Goal: Find specific page/section: Find specific page/section

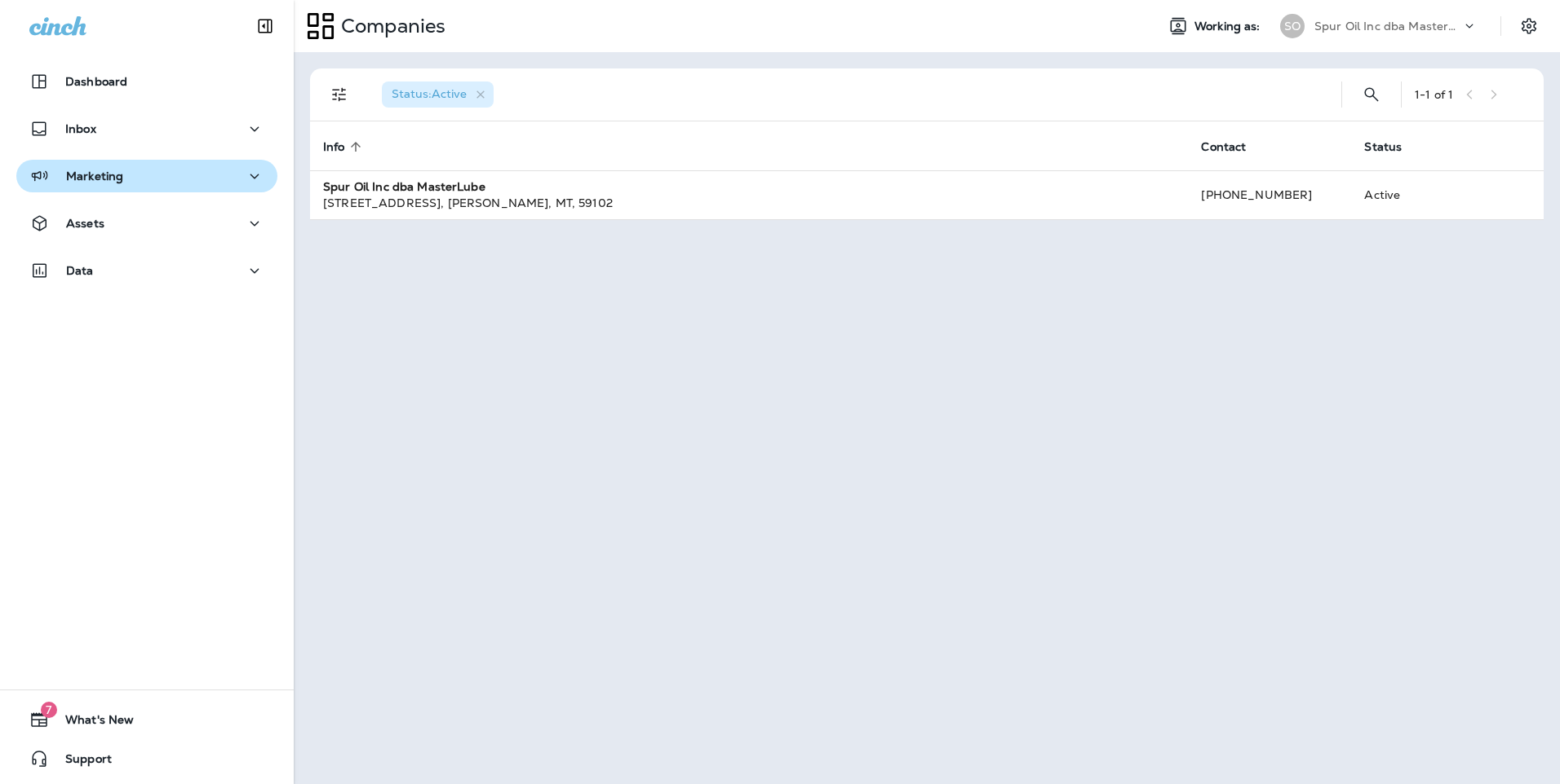
click at [153, 184] on div "Marketing" at bounding box center [146, 176] width 235 height 20
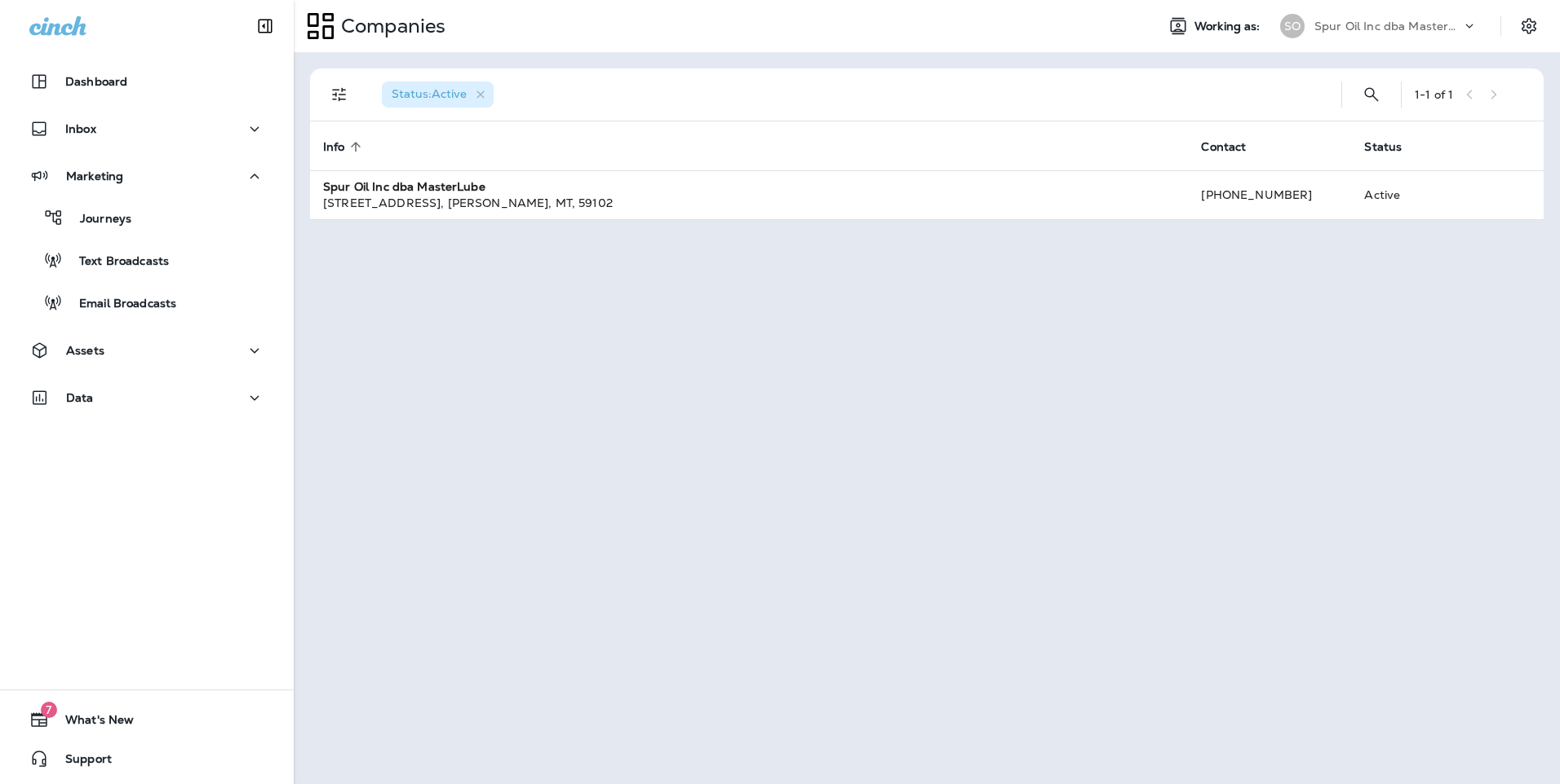
drag, startPoint x: 190, startPoint y: 324, endPoint x: 188, endPoint y: 334, distance: 10.2
click at [189, 327] on div "Marketing Journeys Text Broadcasts Email Broadcasts" at bounding box center [147, 244] width 294 height 168
click at [188, 334] on div "Dashboard Inbox Marketing Journeys Text Broadcasts Email Broadcasts Assets Data" at bounding box center [147, 243] width 294 height 388
click at [186, 338] on button "Assets" at bounding box center [147, 351] width 261 height 33
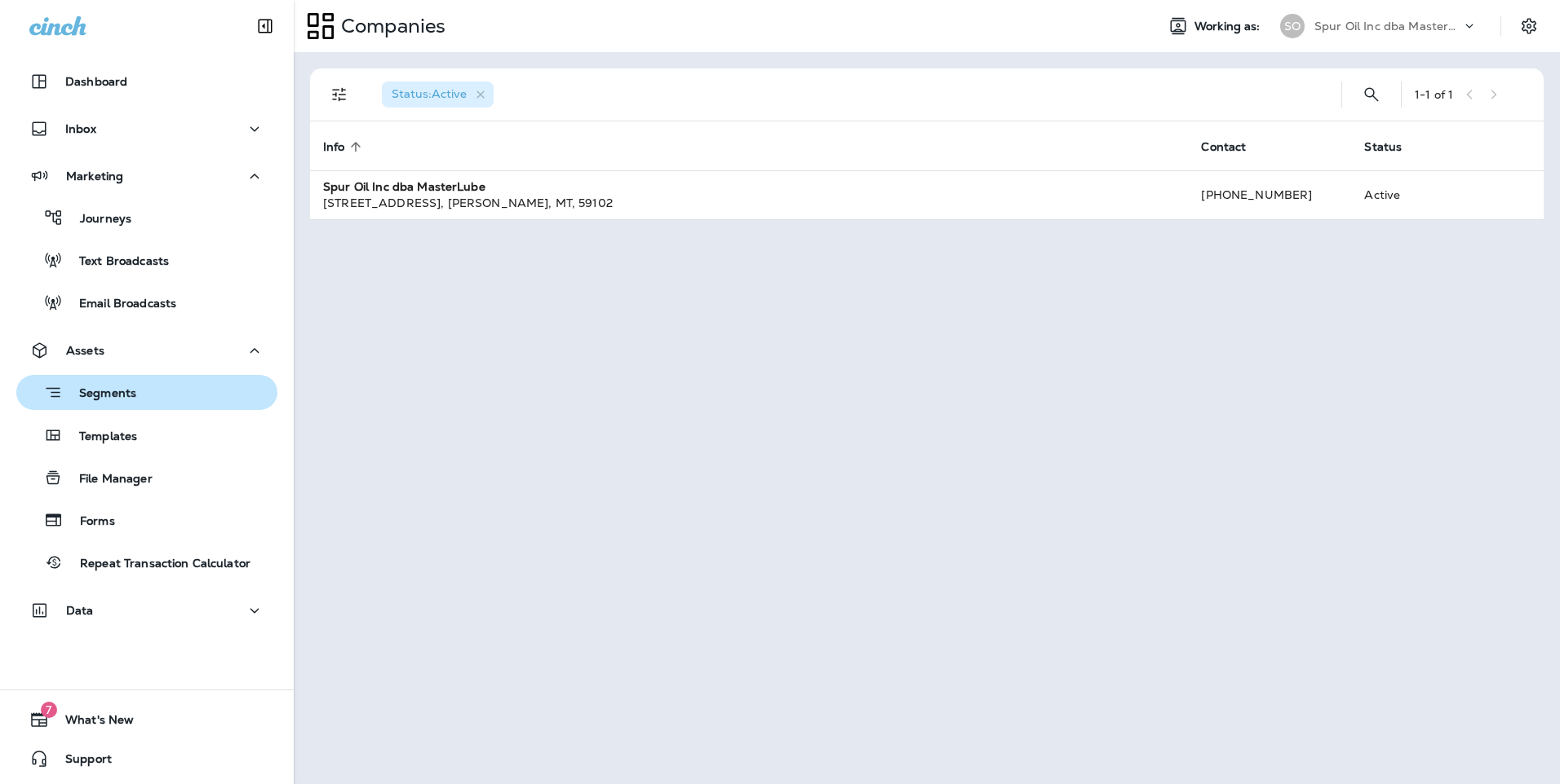
click at [187, 409] on button "Segments" at bounding box center [147, 392] width 261 height 35
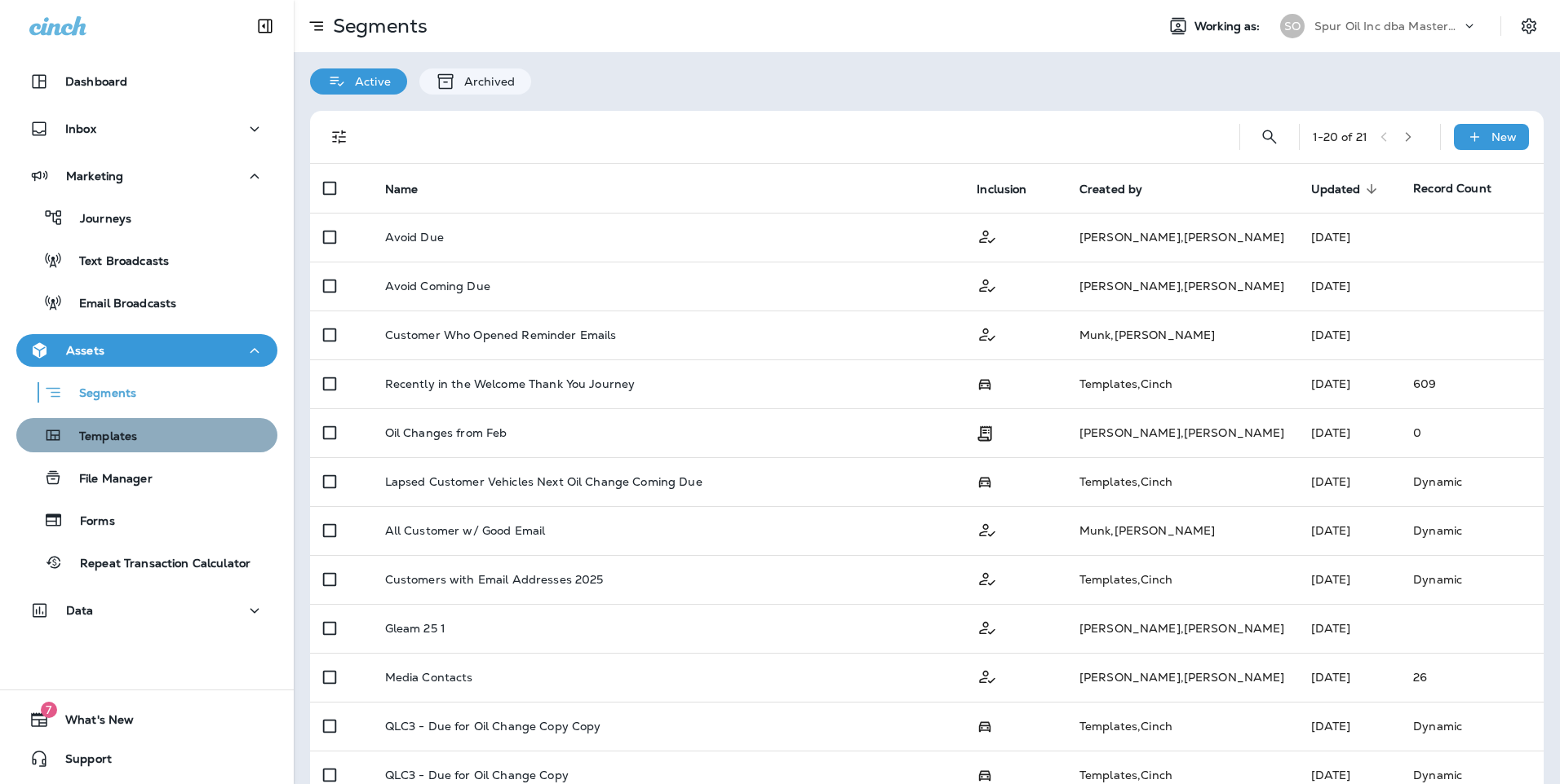
click at [186, 440] on div "Templates" at bounding box center [147, 435] width 248 height 24
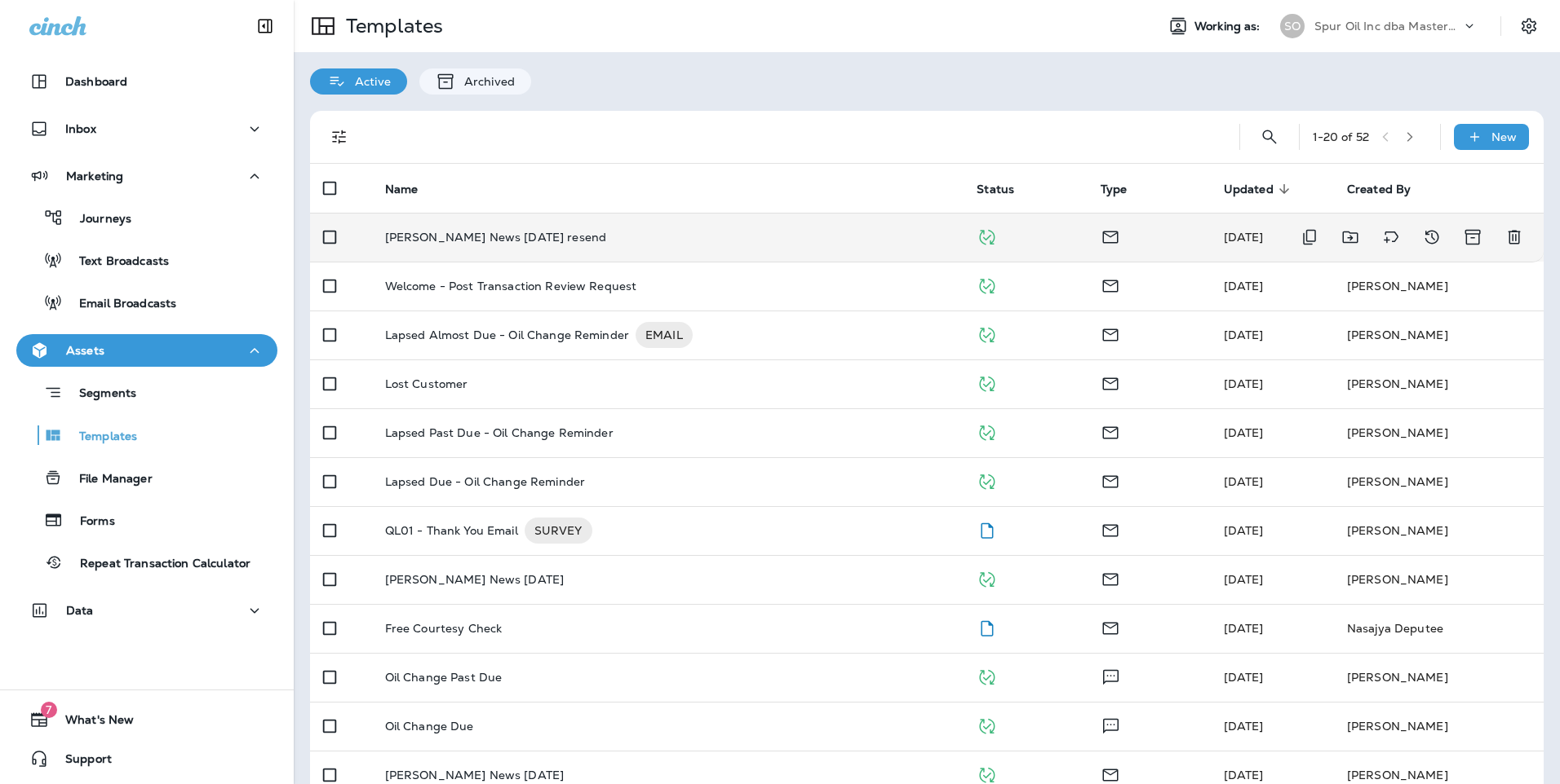
click at [602, 248] on td "[PERSON_NAME] News [DATE] resend" at bounding box center [668, 237] width 592 height 49
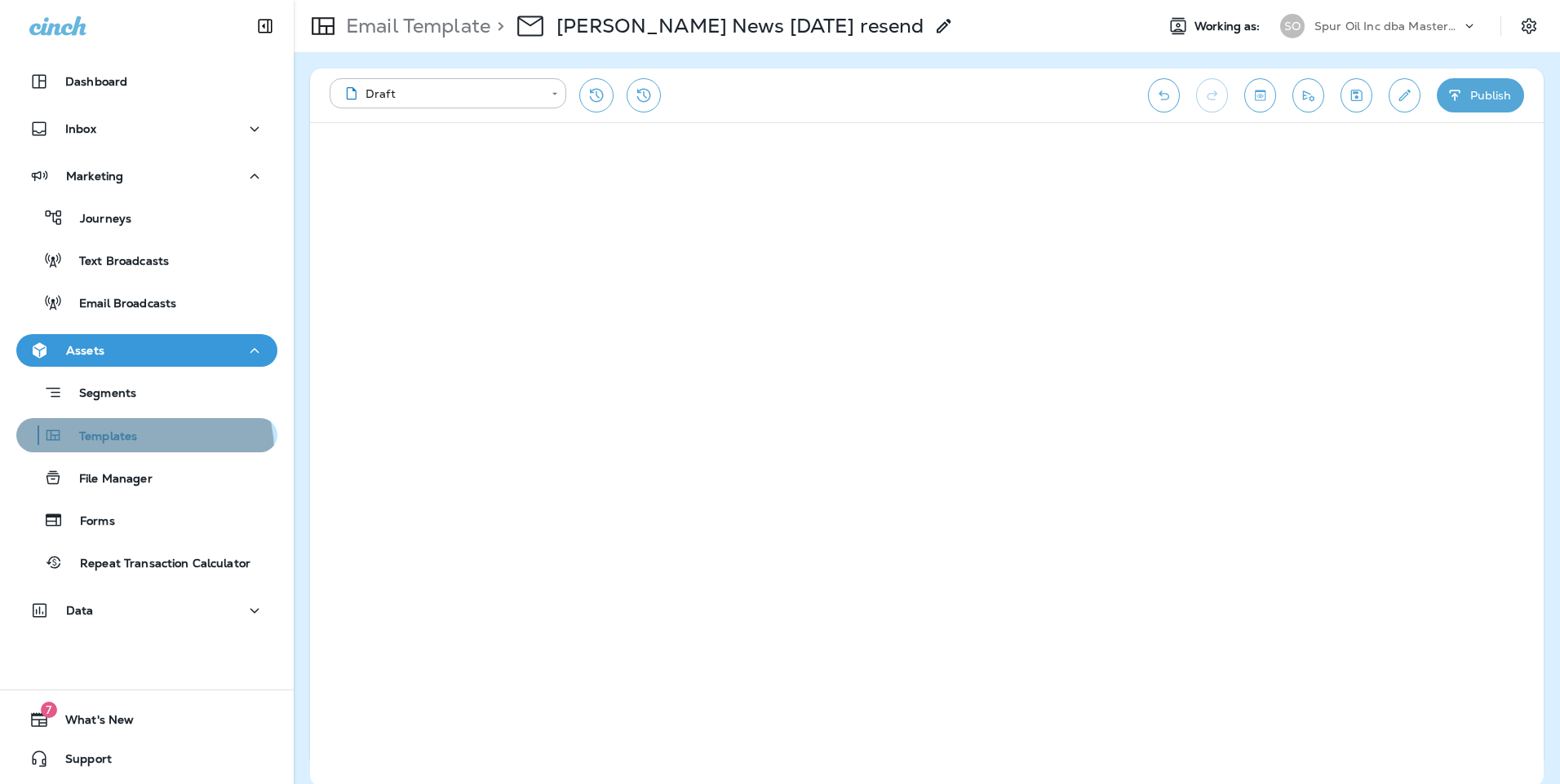
click at [138, 451] on button "Templates" at bounding box center [147, 435] width 261 height 34
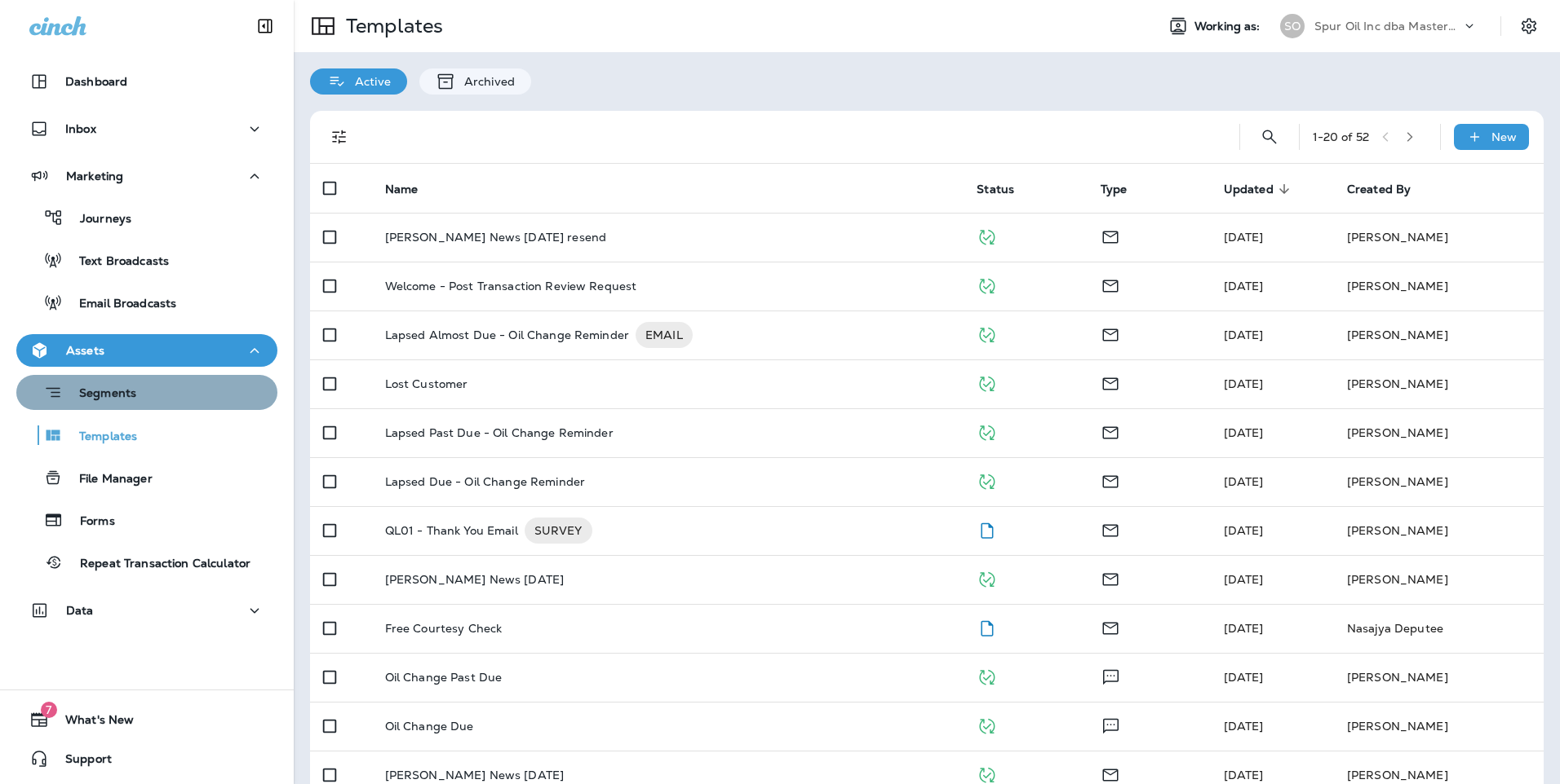
click at [164, 393] on div "Segments" at bounding box center [147, 392] width 248 height 25
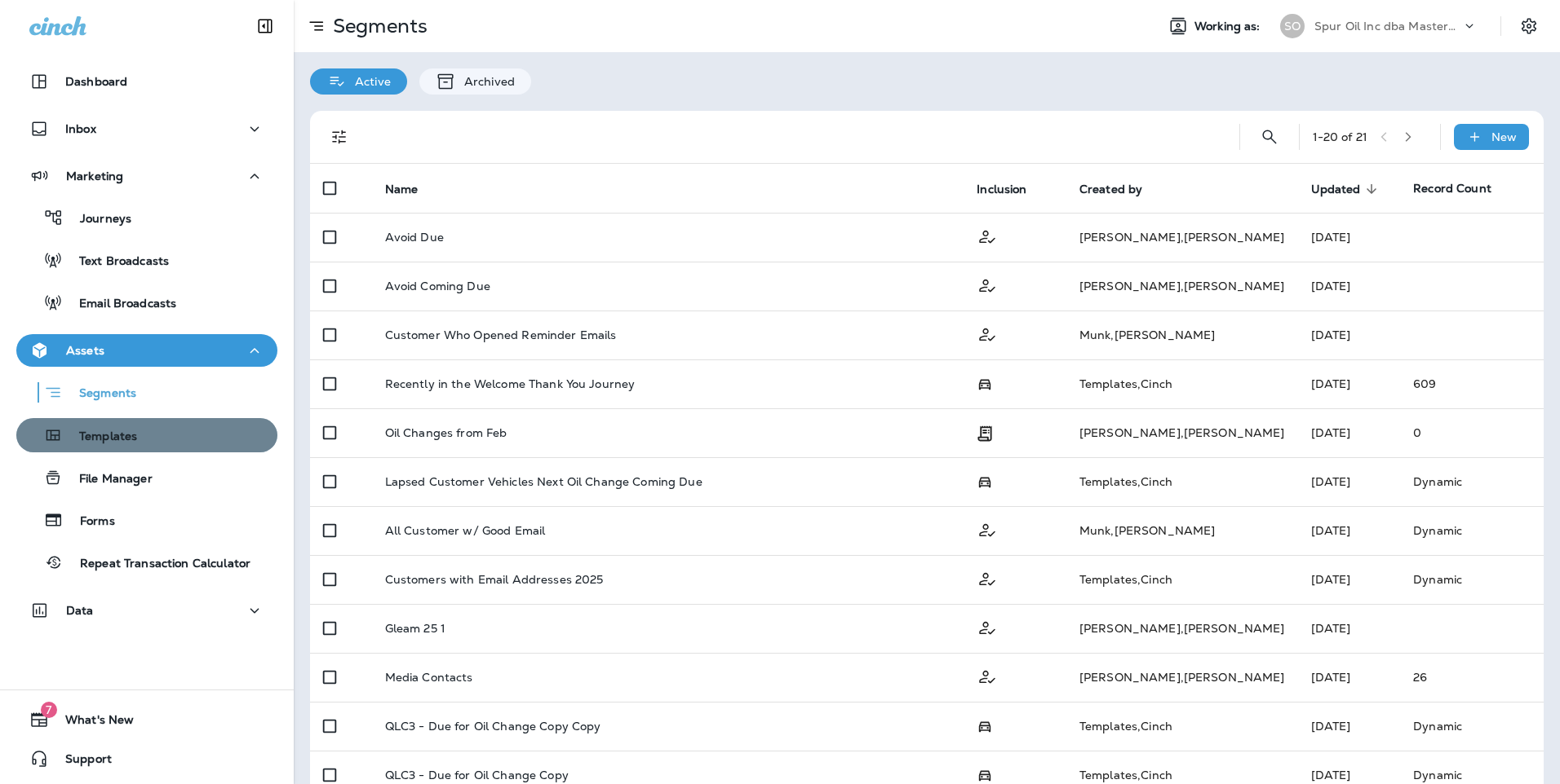
click at [167, 443] on div "Templates" at bounding box center [147, 435] width 248 height 24
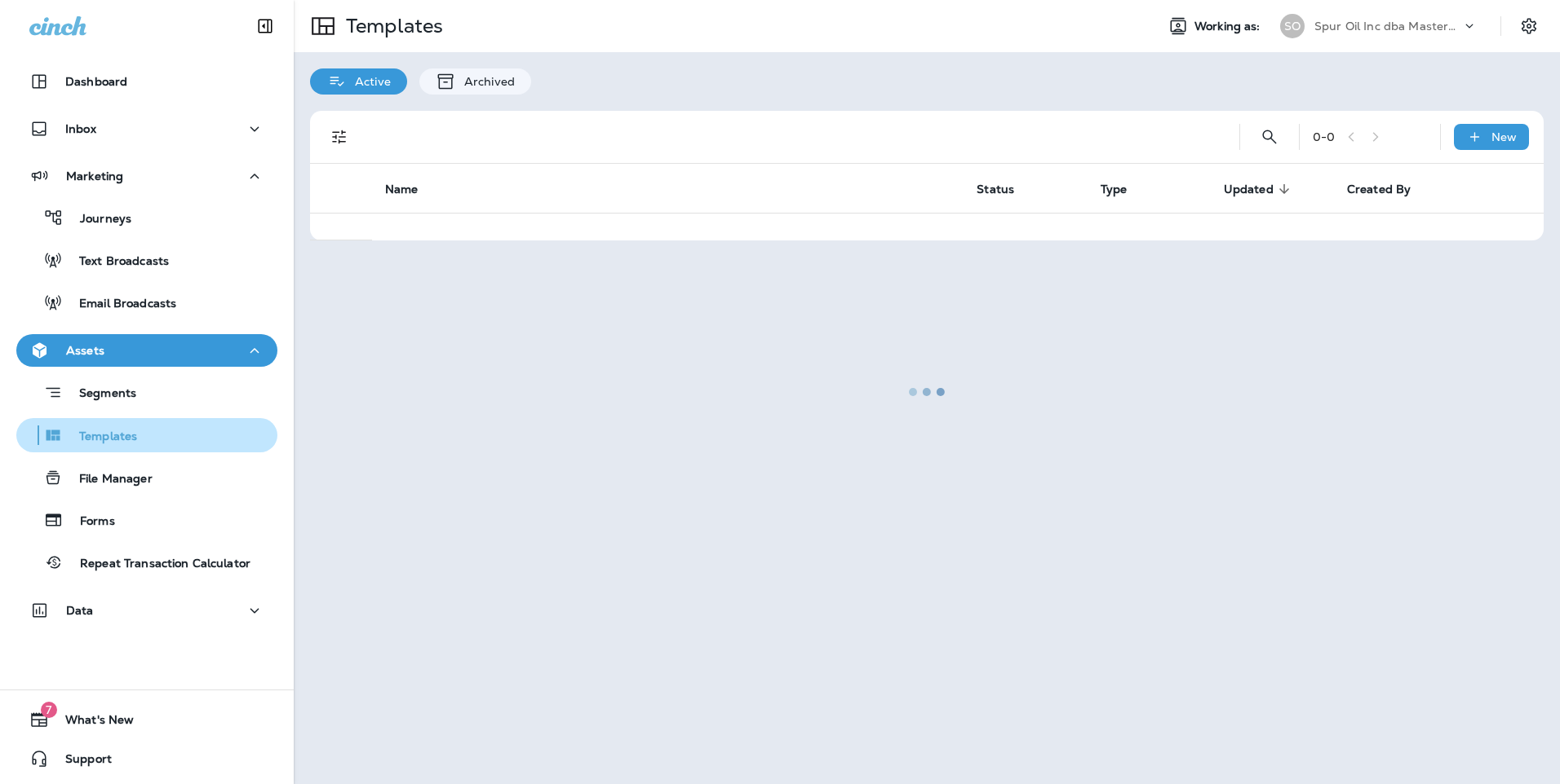
drag, startPoint x: 167, startPoint y: 443, endPoint x: 141, endPoint y: 445, distance: 26.1
click at [141, 445] on div "Templates" at bounding box center [147, 435] width 248 height 24
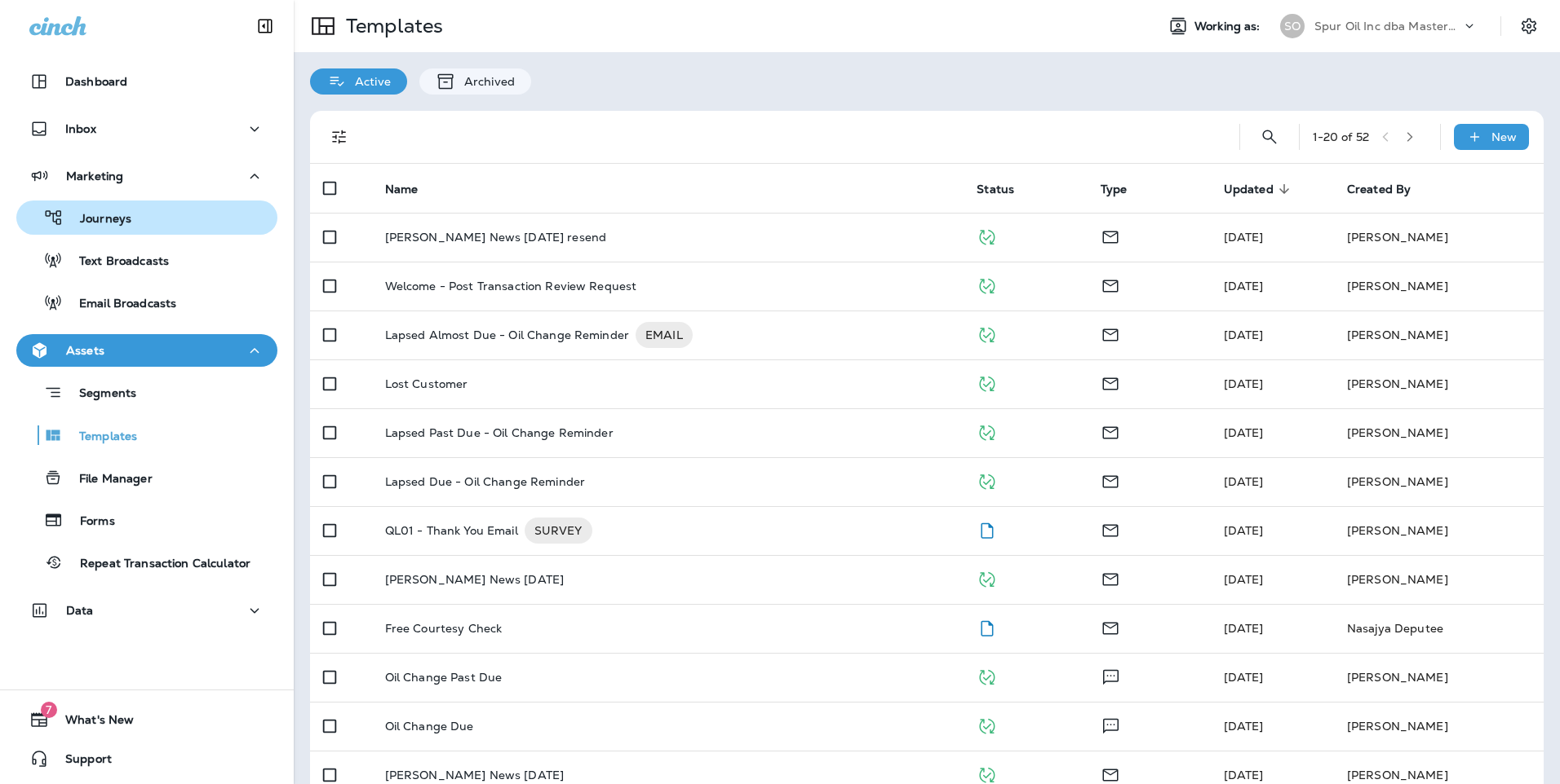
click at [126, 205] on button "Journeys" at bounding box center [147, 217] width 261 height 34
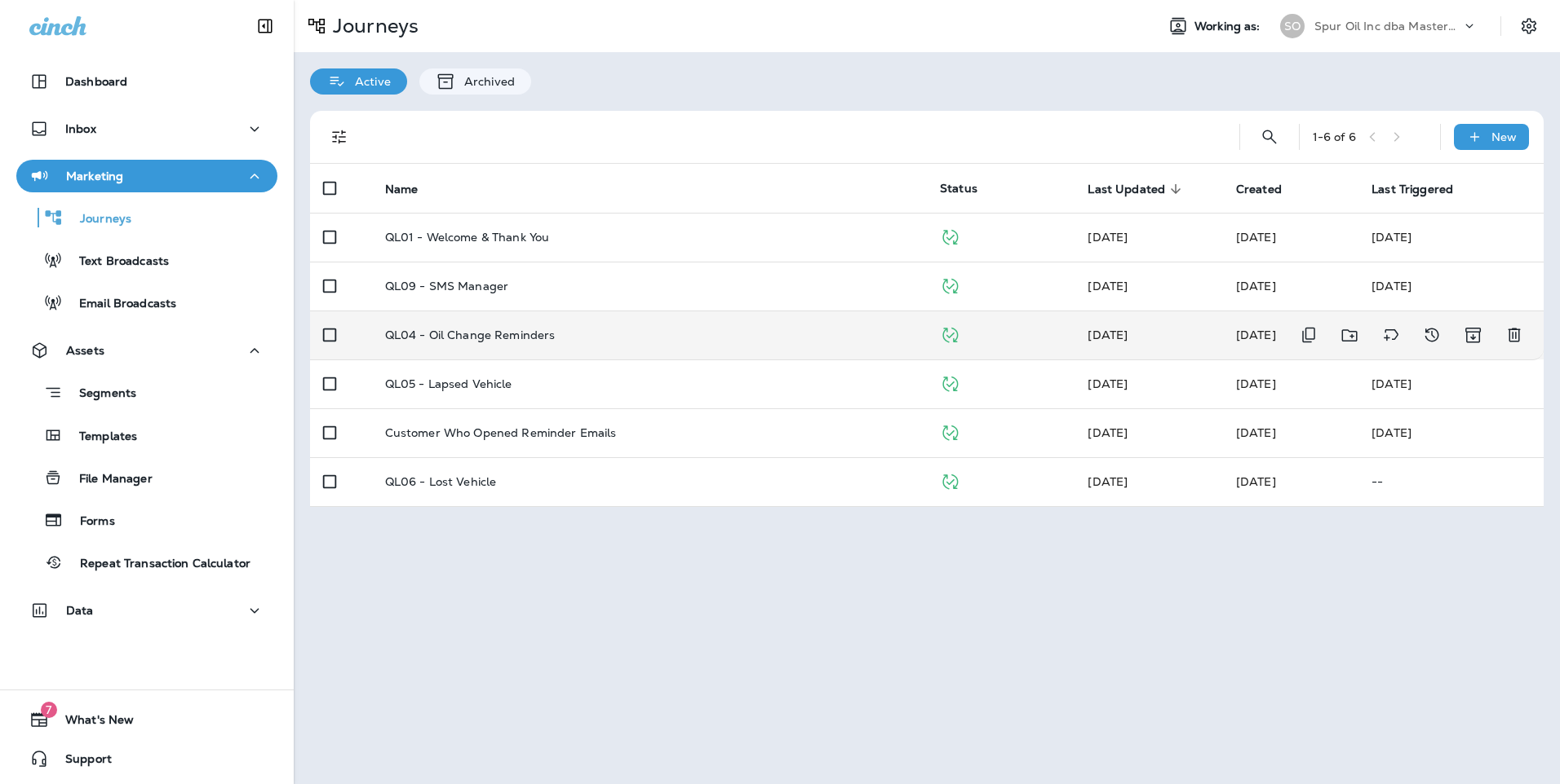
click at [633, 353] on td "QL04 - Oil Change Reminders" at bounding box center [649, 334] width 554 height 49
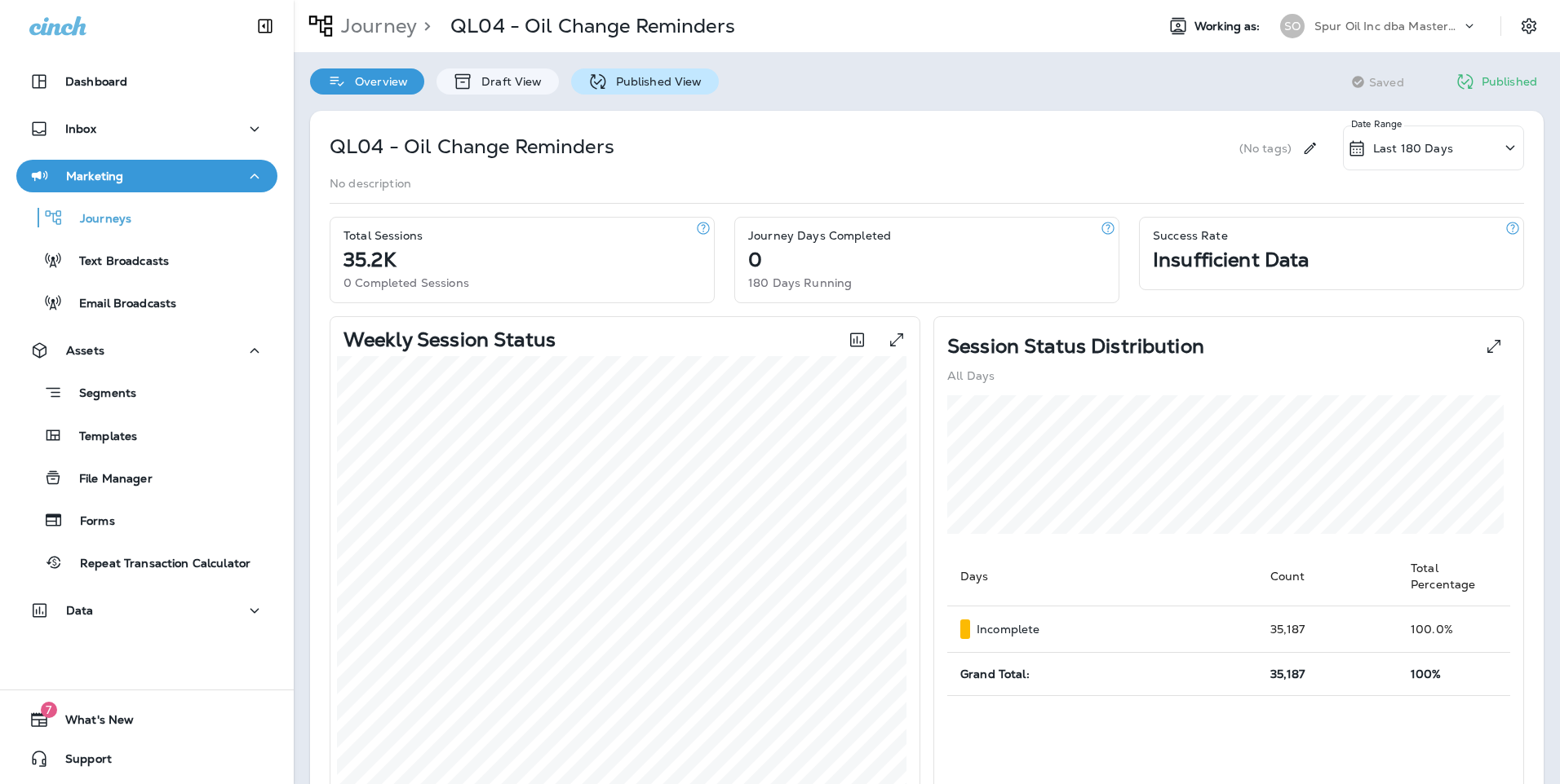
click at [612, 79] on p "Published View" at bounding box center [655, 81] width 95 height 13
